Goal: Register for event/course

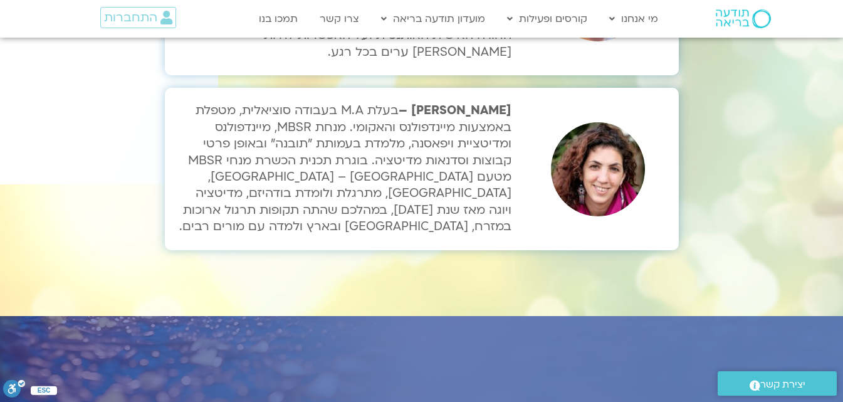
scroll to position [4323, 0]
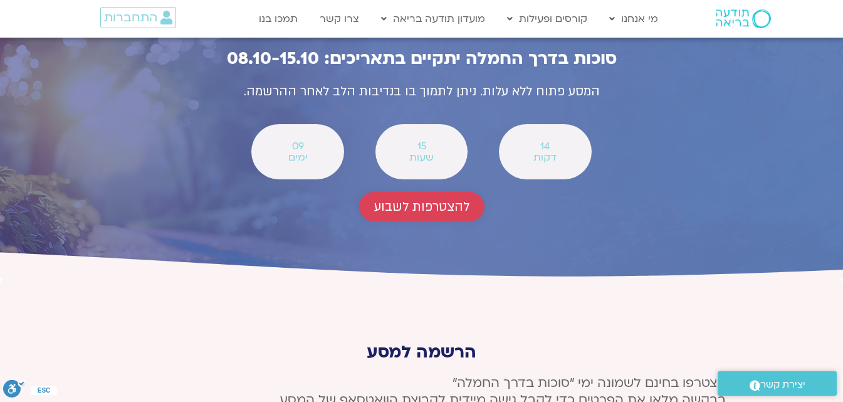
scroll to position [4613, 0]
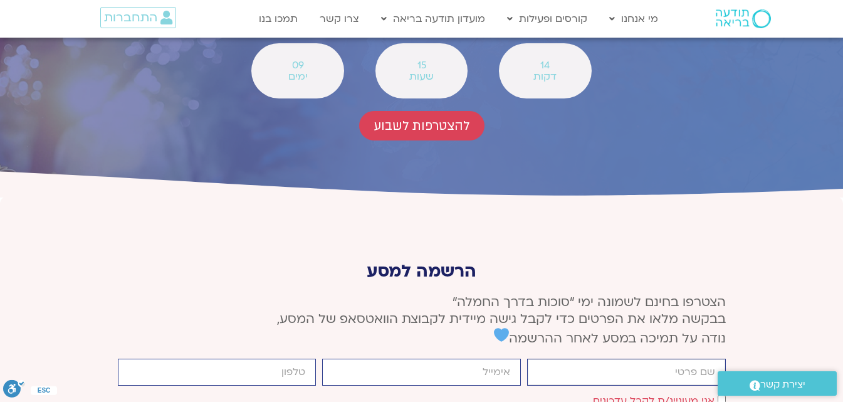
click at [586, 358] on input "firstname" at bounding box center [626, 371] width 199 height 27
type input "[PERSON_NAME]"
click at [587, 358] on input "[PERSON_NAME]" at bounding box center [626, 371] width 199 height 27
click at [570, 358] on div "[PERSON_NAME] email cellphone אישור דיוור אני מעוניינ/ת לקבל עדכונים שליחה" at bounding box center [422, 402] width 614 height 88
click at [411, 358] on input "email" at bounding box center [421, 371] width 199 height 27
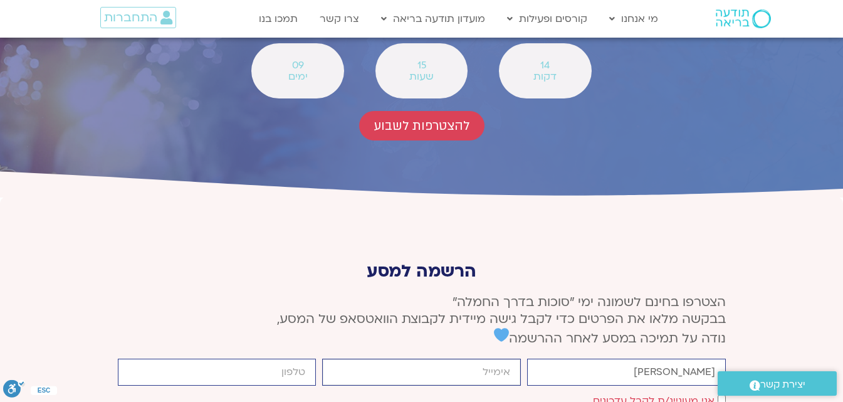
type input "[EMAIL_ADDRESS][DOMAIN_NAME]"
click at [279, 358] on input "cellphone" at bounding box center [217, 371] width 199 height 27
type input "0544583106"
click at [655, 358] on input "[PERSON_NAME]" at bounding box center [626, 371] width 199 height 27
type input "א"
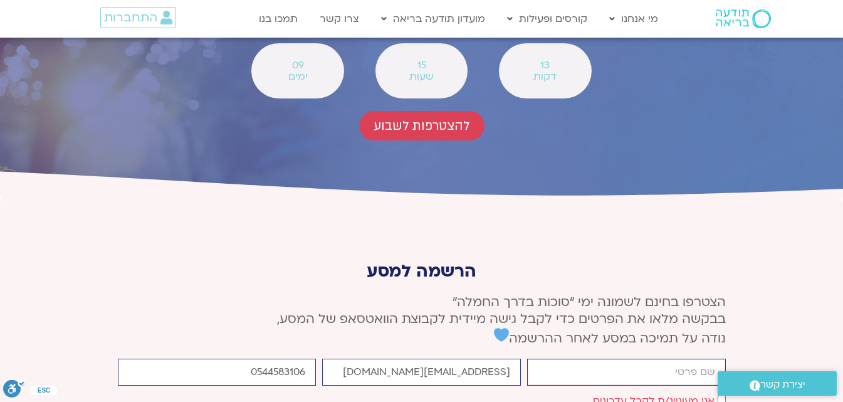
click at [666, 358] on input "firstname" at bounding box center [626, 371] width 199 height 27
type input "[PERSON_NAME]"
